Goal: Task Accomplishment & Management: Complete application form

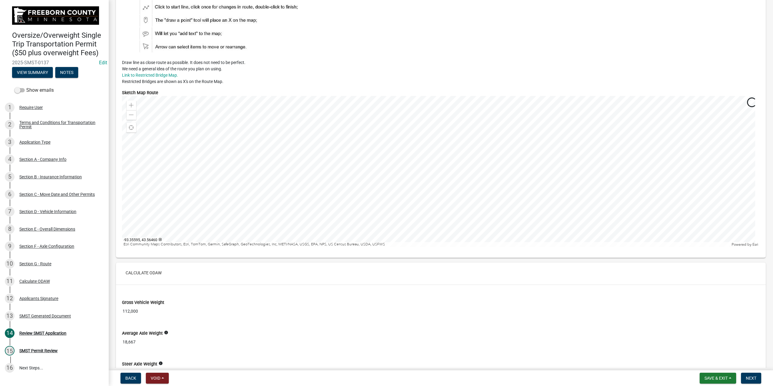
scroll to position [2234, 0]
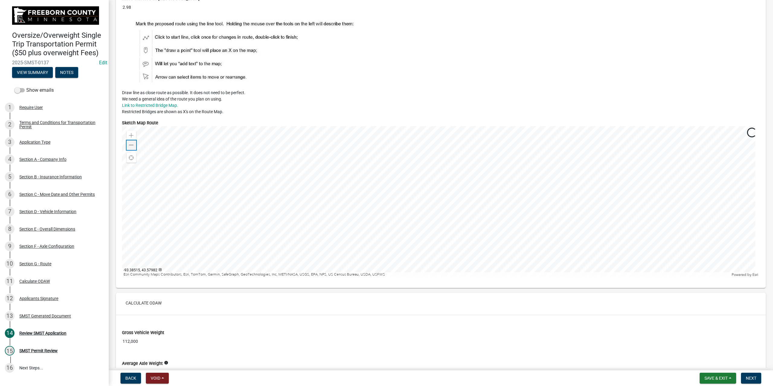
click at [130, 143] on span at bounding box center [131, 145] width 5 height 5
click at [130, 133] on span at bounding box center [131, 135] width 5 height 5
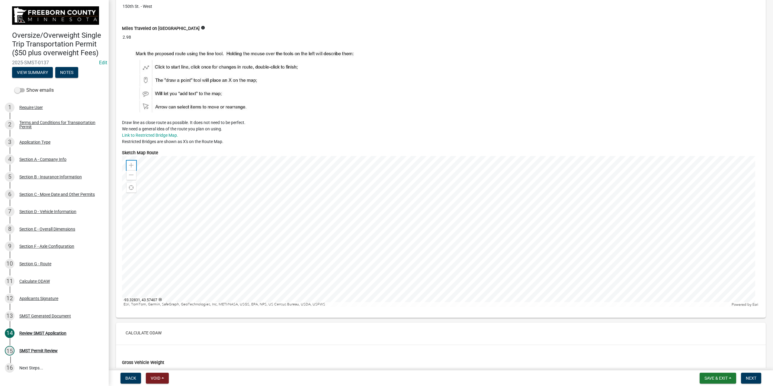
scroll to position [2204, 0]
click at [129, 163] on span at bounding box center [131, 165] width 5 height 5
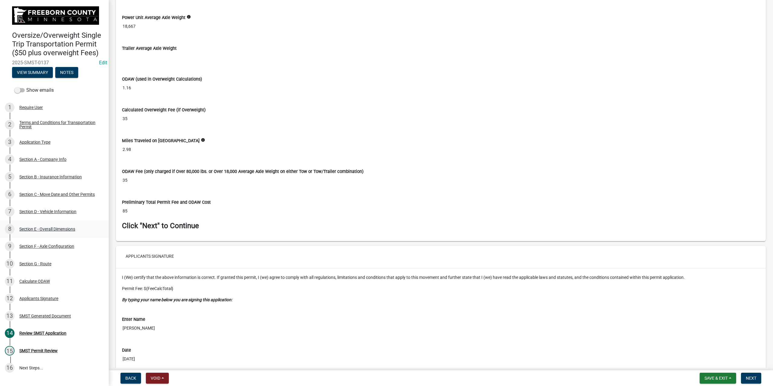
scroll to position [2476, 0]
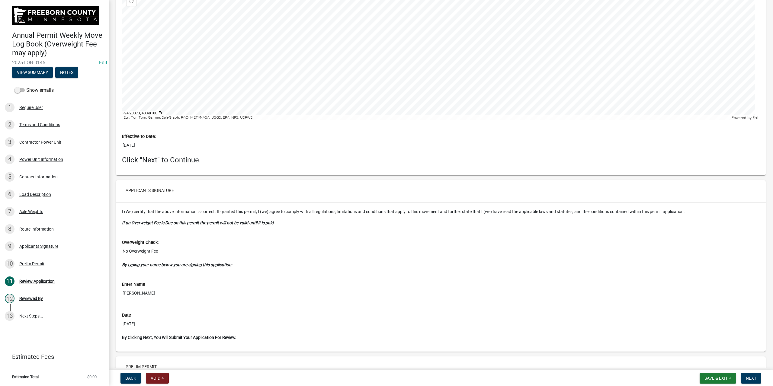
scroll to position [1576, 0]
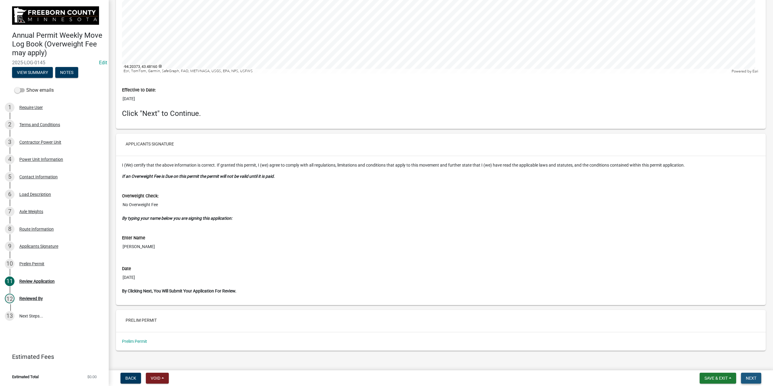
click at [746, 379] on span "Next" at bounding box center [751, 378] width 11 height 5
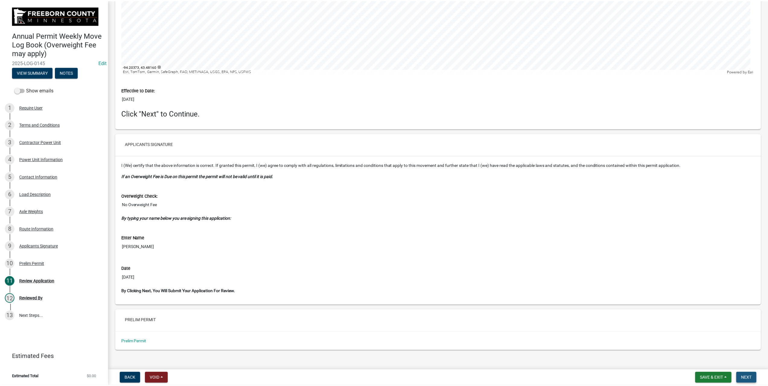
scroll to position [0, 0]
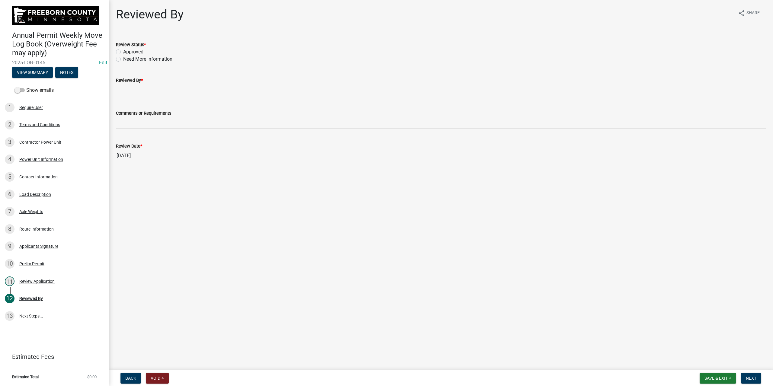
click at [123, 52] on label "Approved" at bounding box center [133, 51] width 20 height 7
click at [123, 52] on input "Approved" at bounding box center [125, 50] width 4 height 4
radio input "true"
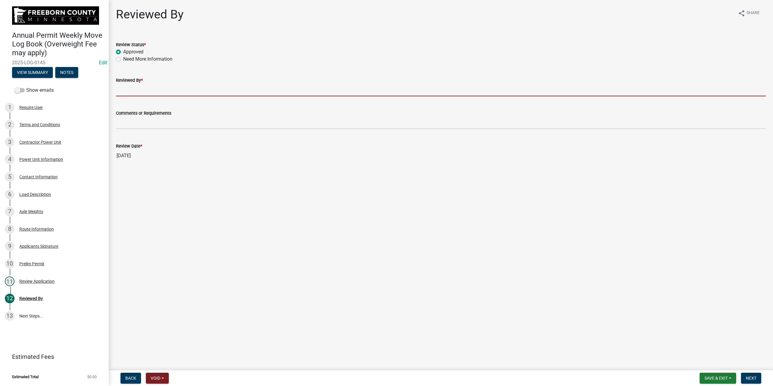
click at [135, 87] on input "Reviewed By *" at bounding box center [441, 90] width 650 height 12
type input "dmk"
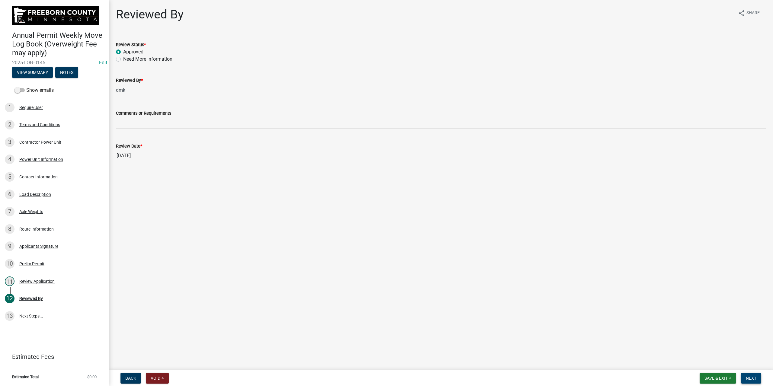
drag, startPoint x: 761, startPoint y: 378, endPoint x: 753, endPoint y: 377, distance: 8.5
click at [758, 377] on form "Save & Exit Save Save & Exit Next" at bounding box center [730, 378] width 66 height 11
click at [754, 377] on span "Next" at bounding box center [751, 378] width 11 height 5
